Goal: Transaction & Acquisition: Purchase product/service

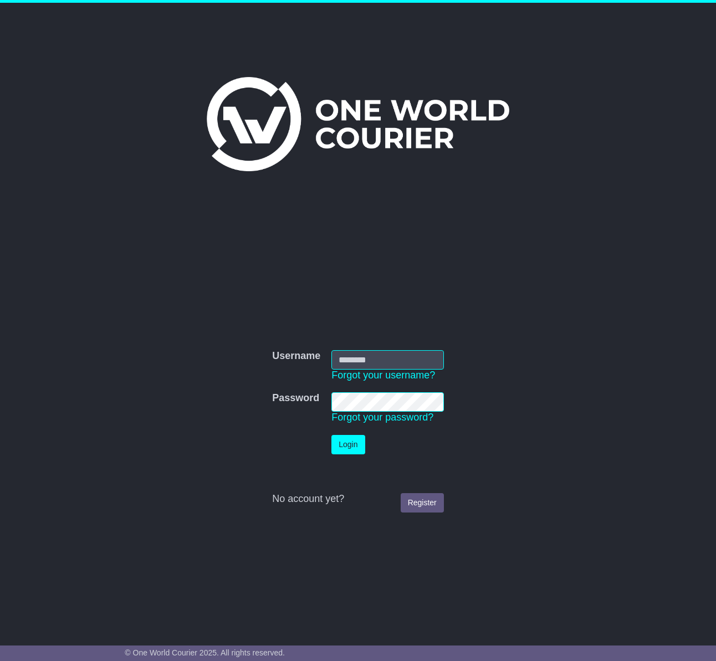
type input "**********"
click at [355, 445] on button "Login" at bounding box center [347, 444] width 33 height 19
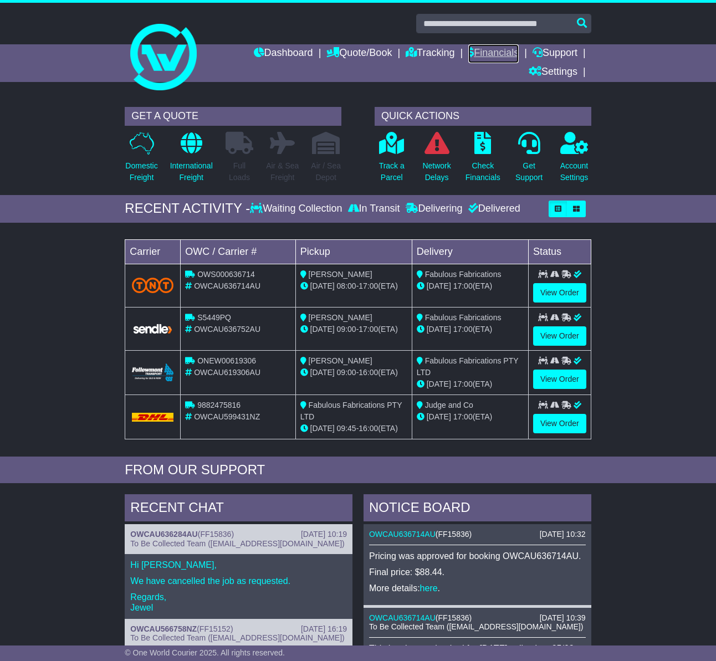
click at [488, 55] on link "Financials" at bounding box center [493, 53] width 50 height 19
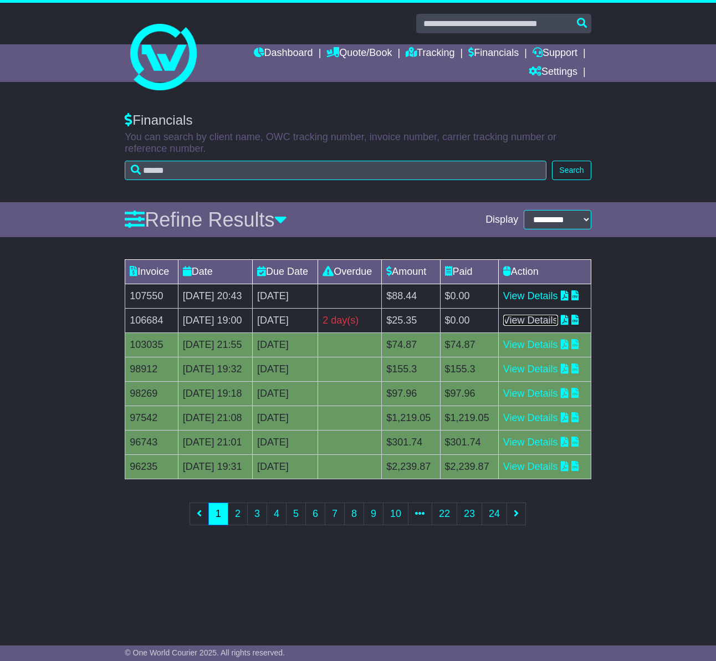
click at [556, 326] on link "View Details" at bounding box center [530, 320] width 55 height 11
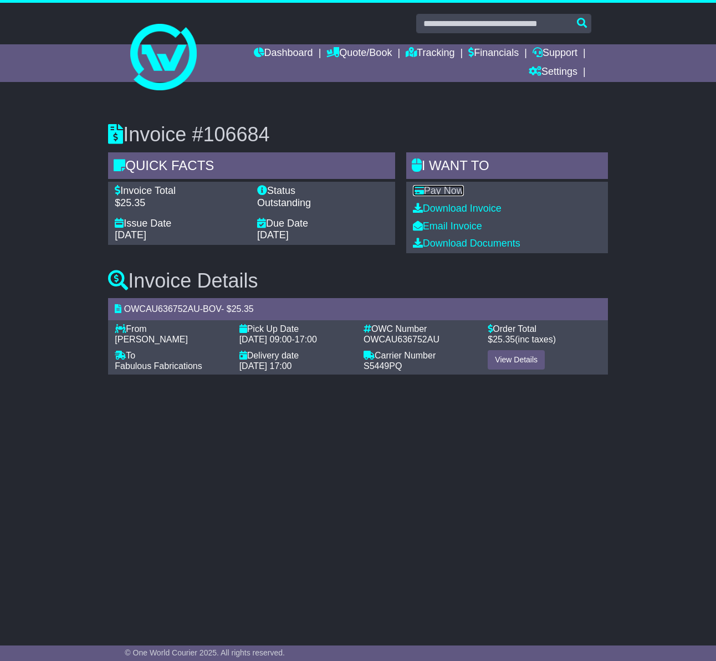
click at [461, 196] on link "Pay Now" at bounding box center [438, 190] width 51 height 11
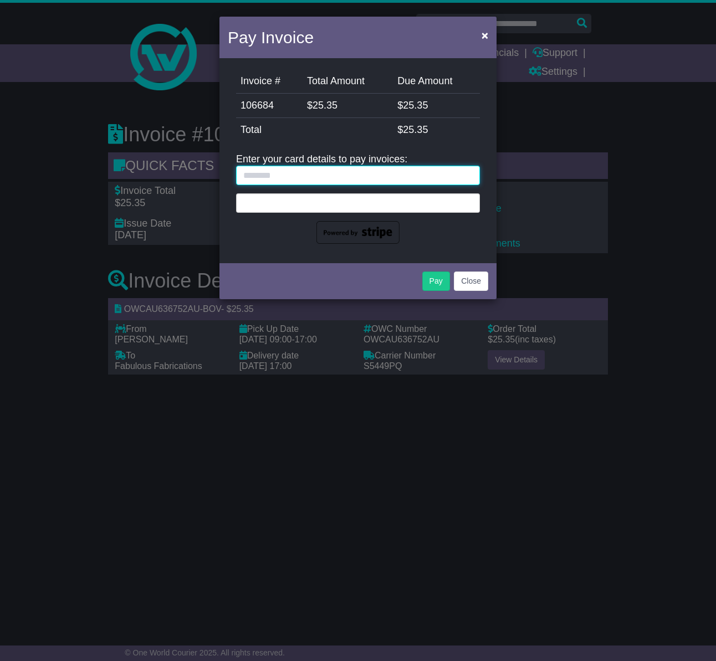
click at [411, 172] on input "text" at bounding box center [358, 175] width 244 height 19
type input "**********"
click at [331, 208] on div at bounding box center [358, 202] width 244 height 19
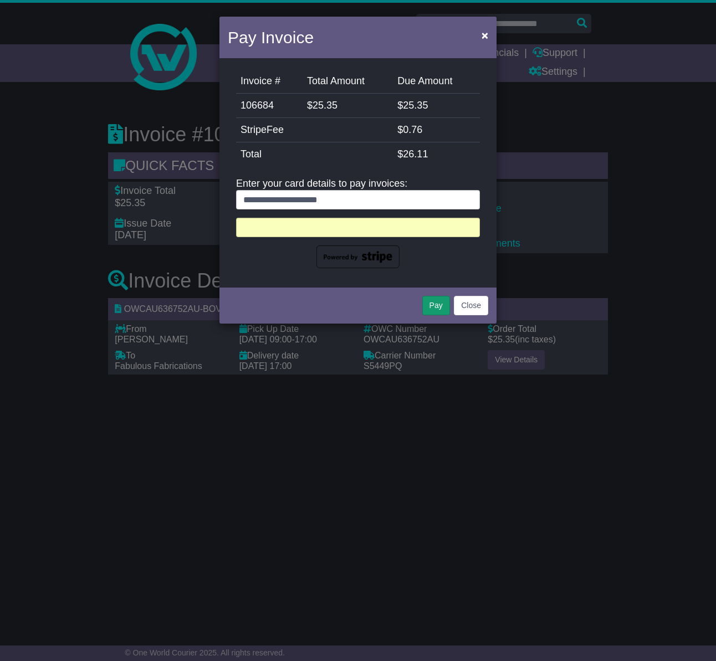
drag, startPoint x: 429, startPoint y: 318, endPoint x: 431, endPoint y: 312, distance: 5.8
click at [429, 318] on div "Pay Close" at bounding box center [357, 304] width 277 height 39
click at [432, 309] on button "Pay" at bounding box center [436, 305] width 28 height 19
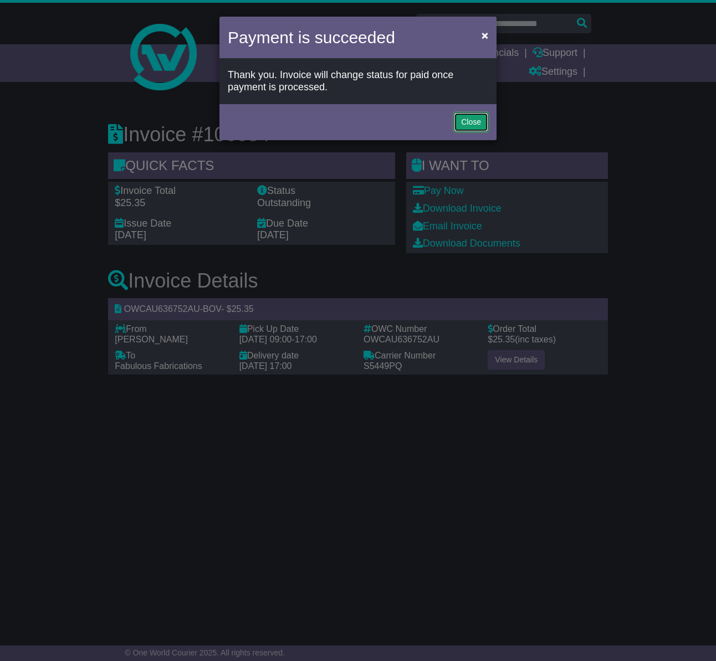
click at [479, 117] on button "Close" at bounding box center [471, 122] width 34 height 19
